Goal: Use online tool/utility: Utilize a website feature to perform a specific function

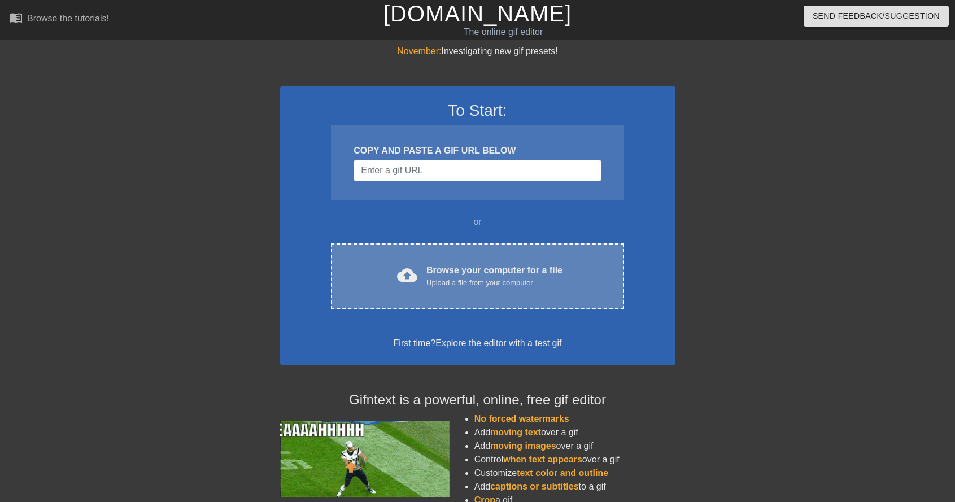
click at [492, 280] on div "Upload a file from your computer" at bounding box center [494, 282] width 136 height 11
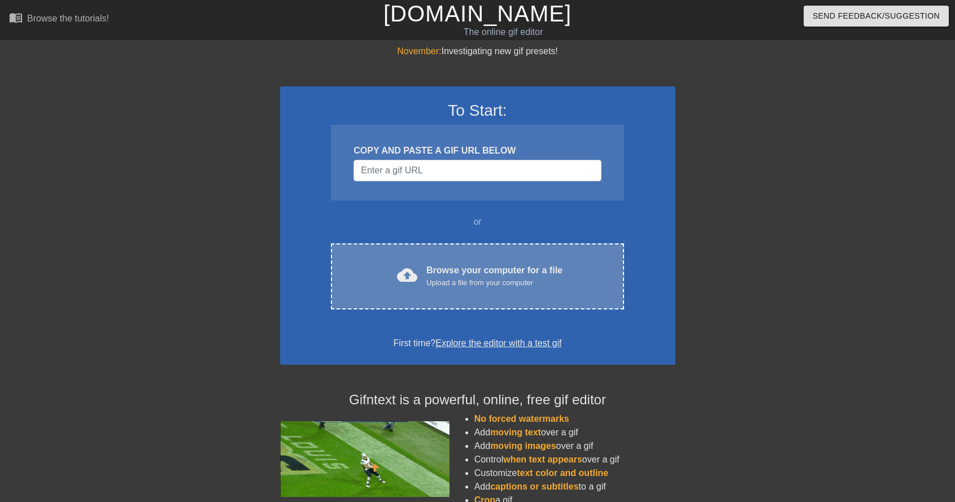
click at [436, 251] on div "cloud_upload Browse your computer for a file Upload a file from your computer C…" at bounding box center [477, 276] width 293 height 66
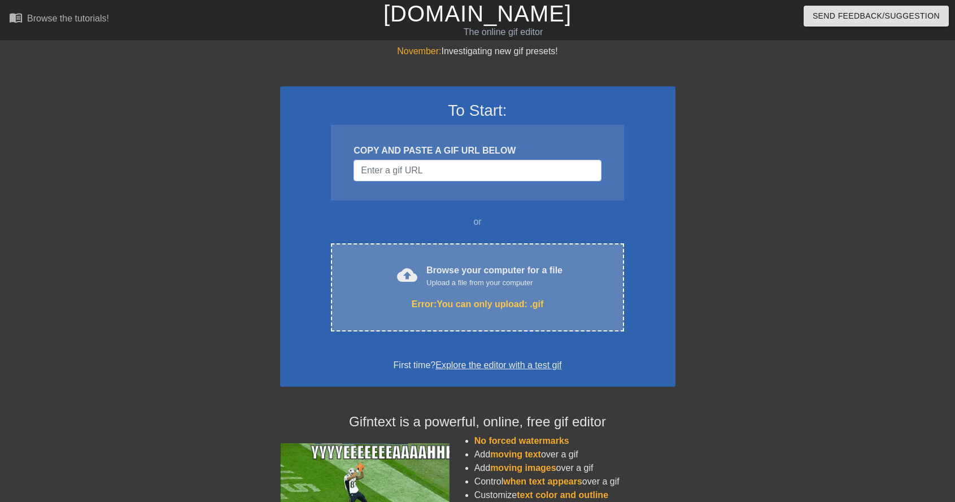
click at [442, 283] on div "Upload a file from your computer" at bounding box center [494, 282] width 136 height 11
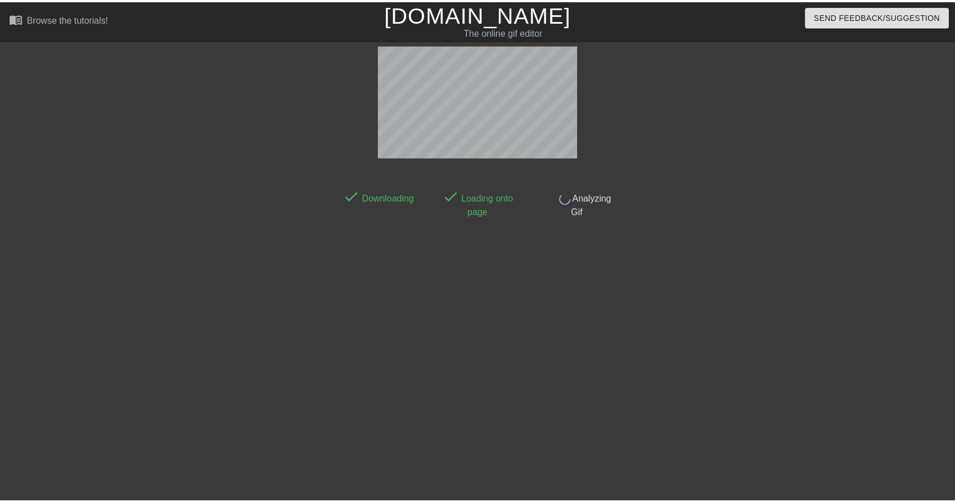
scroll to position [10, 0]
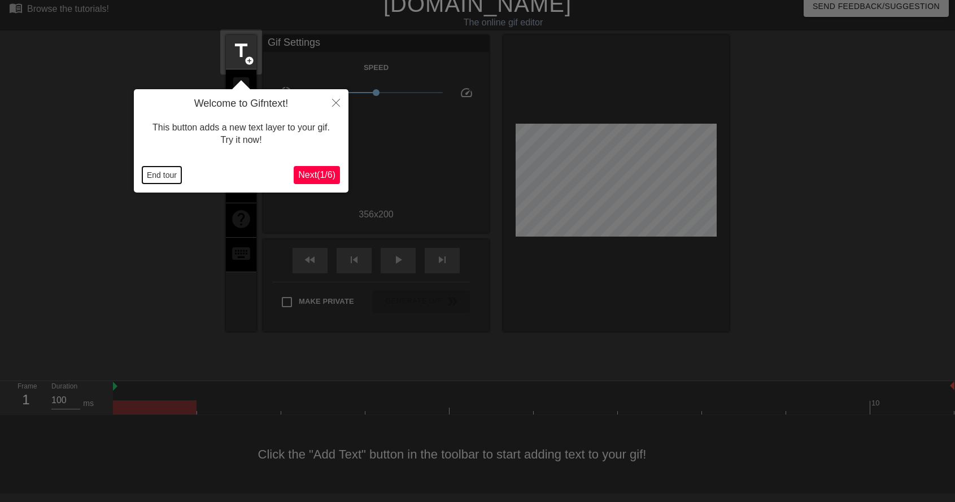
click at [177, 175] on button "End tour" at bounding box center [161, 175] width 39 height 17
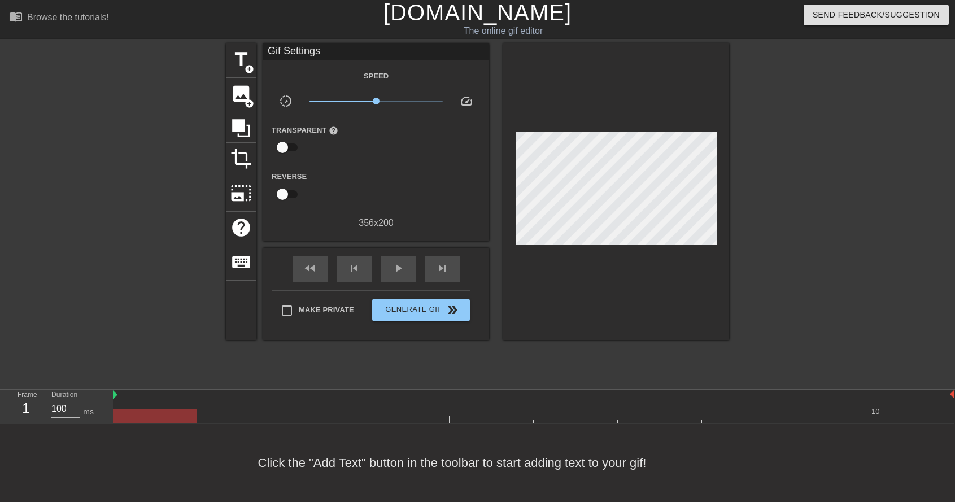
drag, startPoint x: 161, startPoint y: 408, endPoint x: -45, endPoint y: 312, distance: 227.1
click at [0, 312] on html "menu_book Browse the tutorials! Gifntext.com The online gif editor Send Feedbac…" at bounding box center [477, 250] width 955 height 503
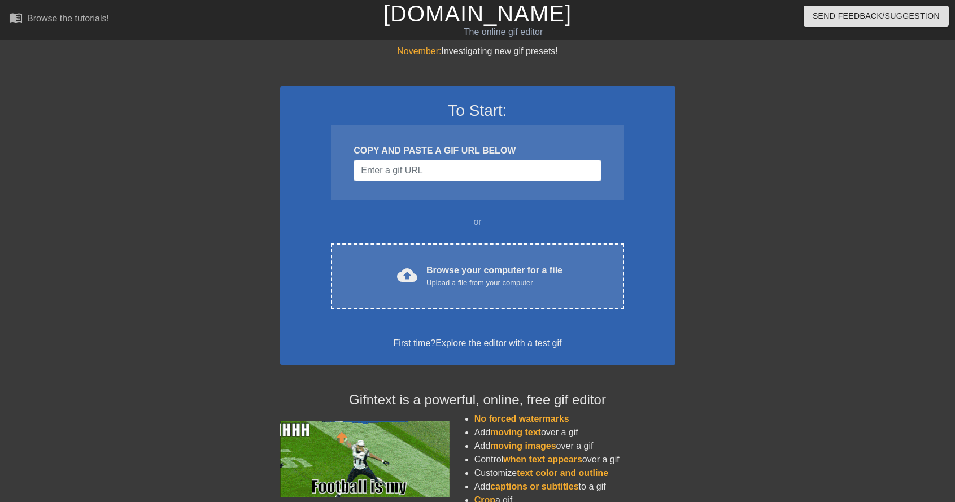
scroll to position [10, 0]
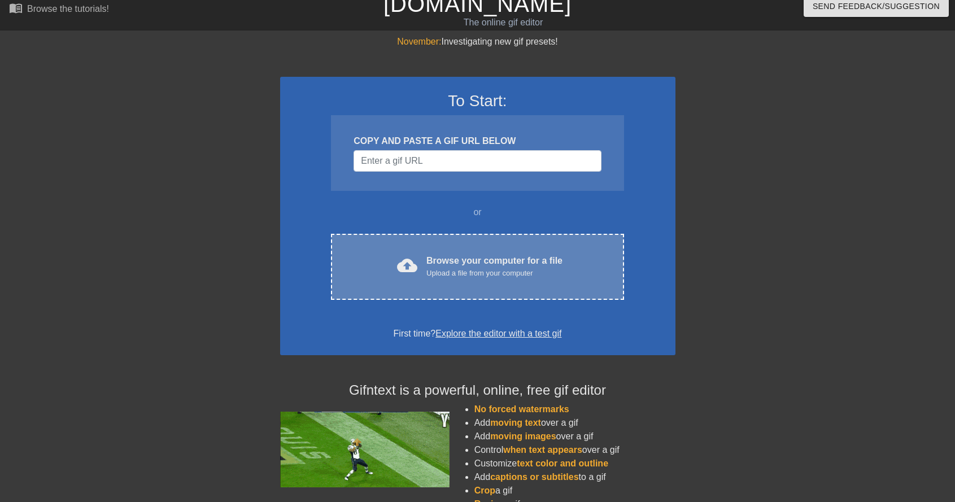
click at [488, 279] on div "cloud_upload Browse your computer for a file Upload a file from your computer" at bounding box center [477, 266] width 245 height 25
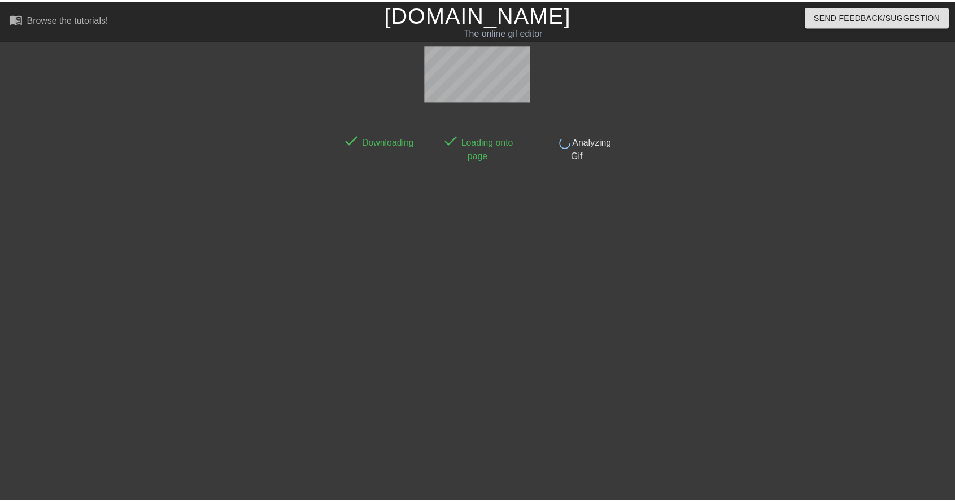
scroll to position [1, 0]
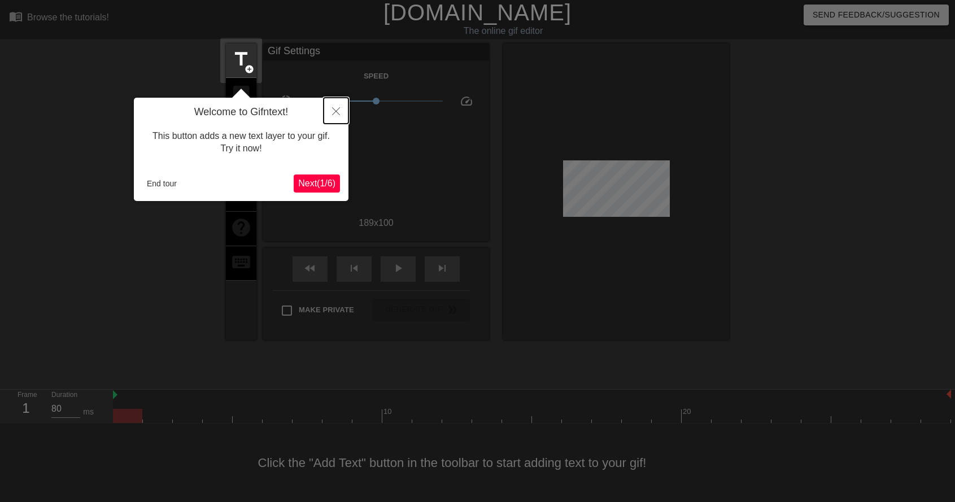
click at [334, 112] on icon "Close" at bounding box center [336, 111] width 8 height 8
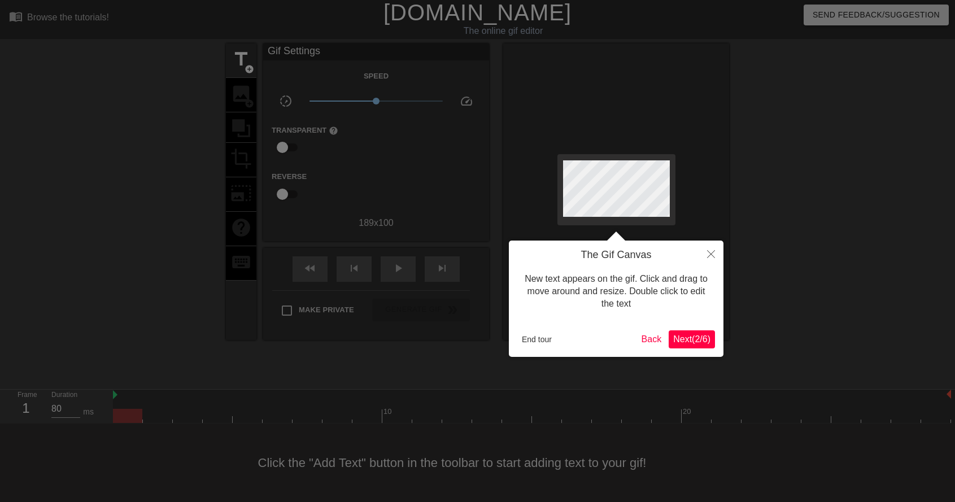
scroll to position [0, 0]
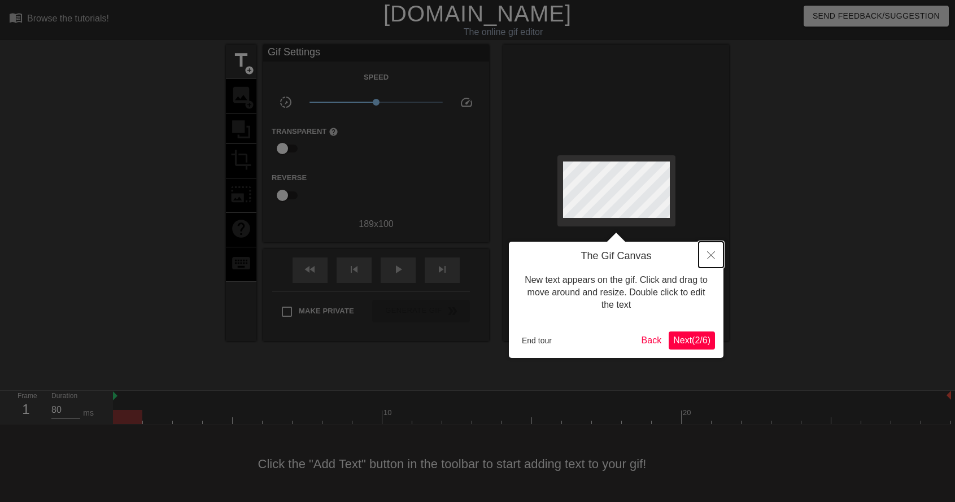
click at [708, 255] on icon "Close" at bounding box center [711, 255] width 8 height 8
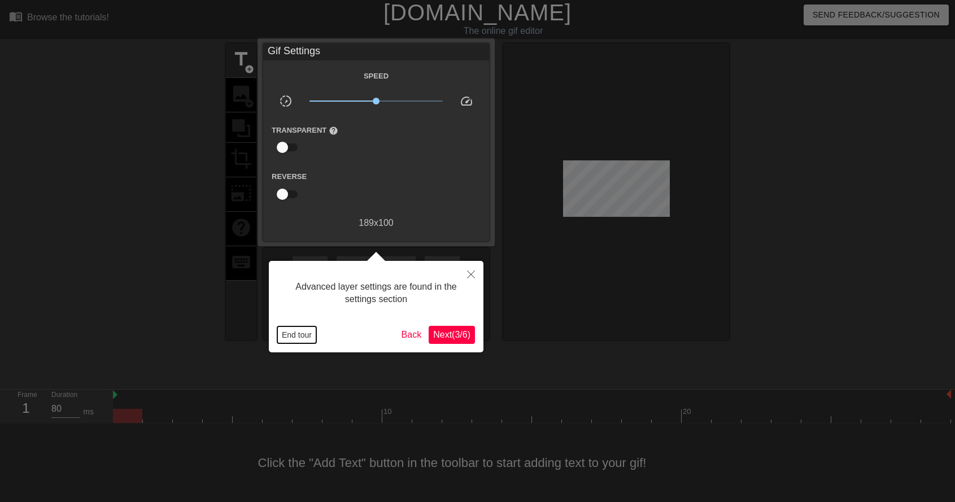
click at [298, 332] on button "End tour" at bounding box center [296, 334] width 39 height 17
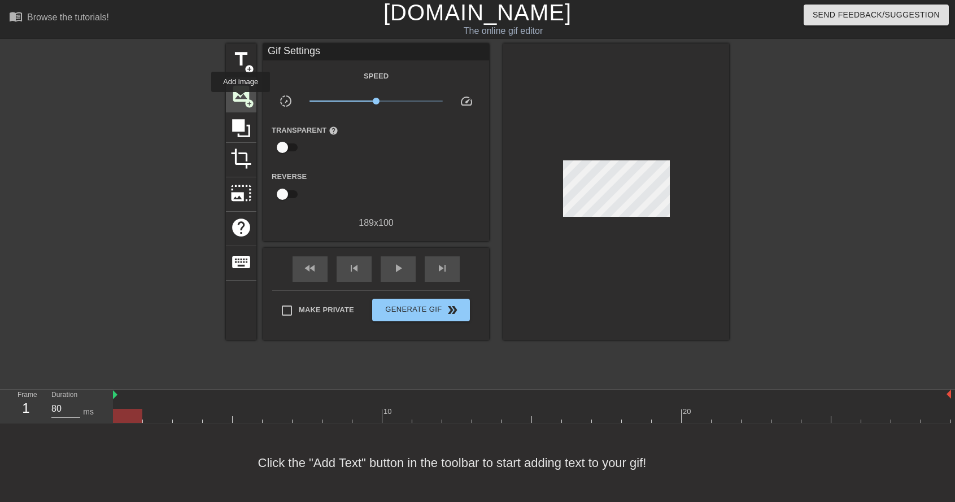
click at [241, 100] on span "image" at bounding box center [240, 93] width 21 height 21
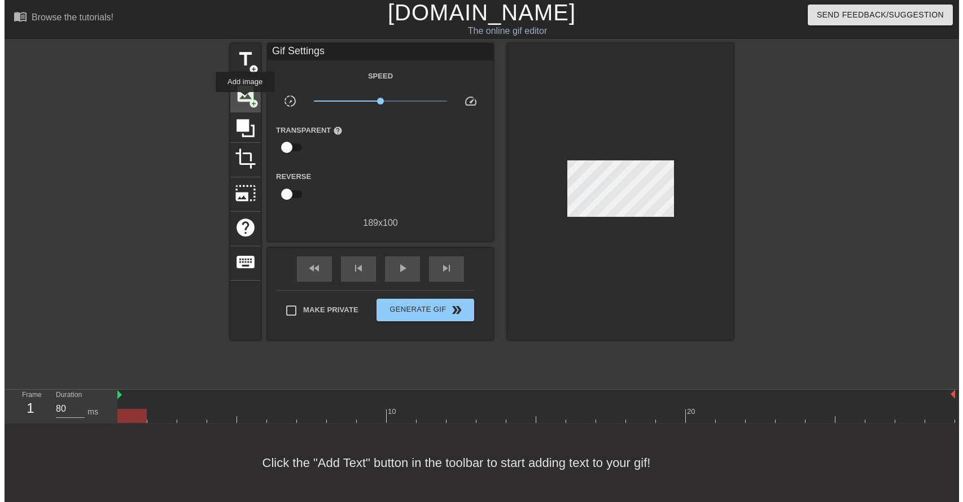
scroll to position [0, 0]
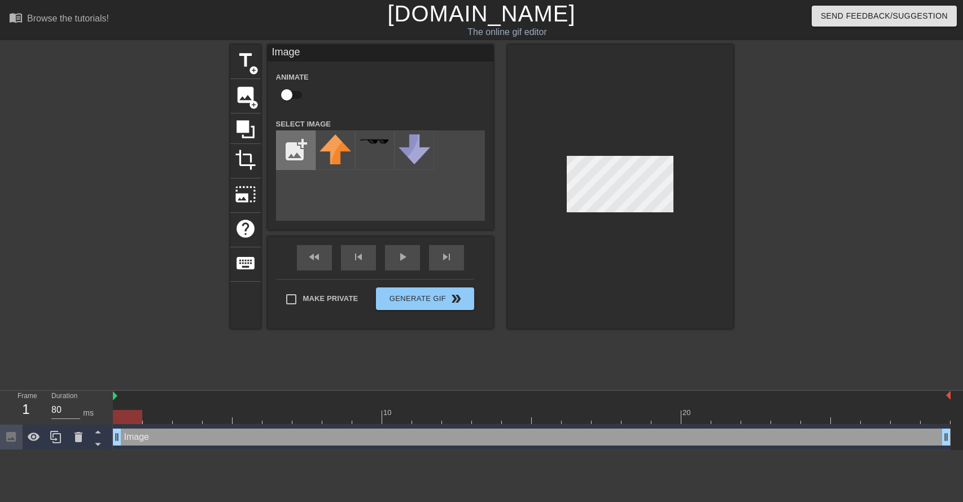
click at [298, 146] on input "file" at bounding box center [296, 150] width 38 height 38
type input "C:\fakepath\[PERSON_NAME].jpg"
click at [341, 154] on img at bounding box center [336, 150] width 32 height 32
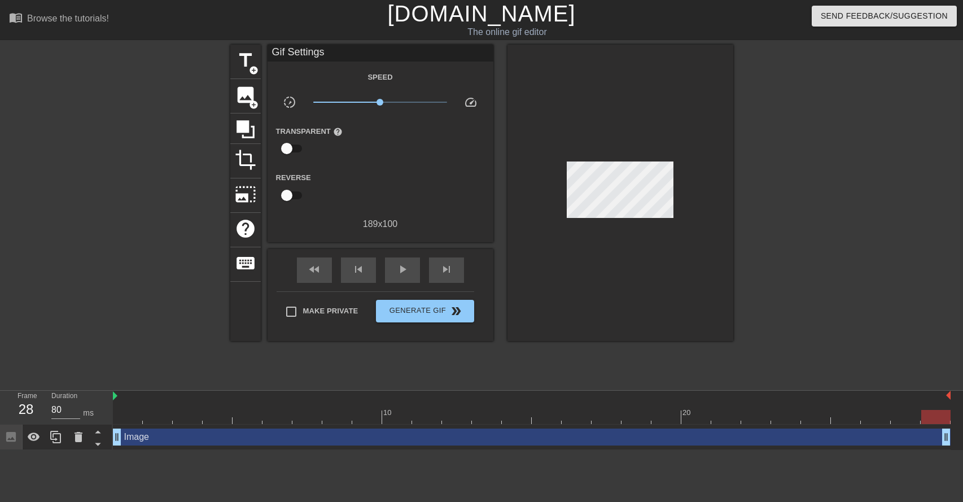
drag, startPoint x: 130, startPoint y: 412, endPoint x: 1064, endPoint y: 413, distance: 933.5
click at [954, 413] on html "menu_book Browse the tutorials! [DOMAIN_NAME] The online gif editor Send Feedba…" at bounding box center [481, 225] width 963 height 450
click at [425, 308] on span "Generate Gif double_arrow" at bounding box center [425, 311] width 89 height 14
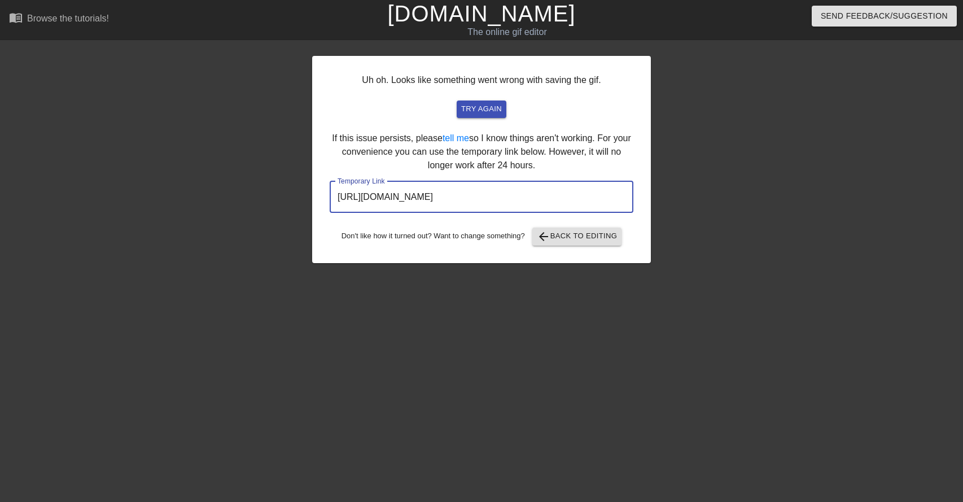
drag, startPoint x: 604, startPoint y: 198, endPoint x: 259, endPoint y: 166, distance: 347.1
click at [259, 166] on div "Uh oh. Looks like something went wrong with saving the gif. try again If this i…" at bounding box center [481, 214] width 963 height 339
